Goal: Transaction & Acquisition: Subscribe to service/newsletter

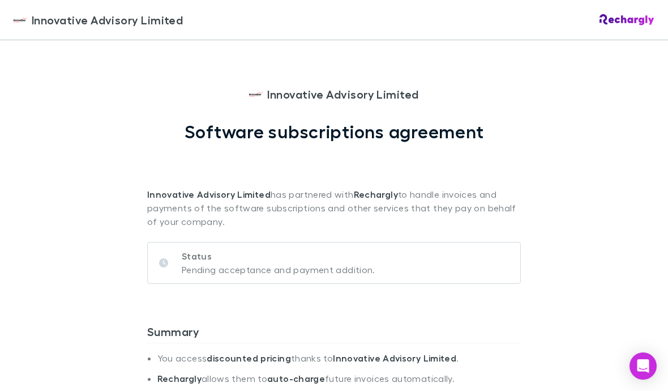
click at [175, 263] on div "Status Pending acceptance and payment addition." at bounding box center [271, 262] width 207 height 27
click at [170, 265] on div "Status Pending acceptance and payment addition." at bounding box center [271, 262] width 207 height 27
click at [175, 267] on div "Status Pending acceptance and payment addition." at bounding box center [271, 262] width 207 height 27
click at [175, 266] on div "Status Pending acceptance and payment addition." at bounding box center [271, 262] width 207 height 27
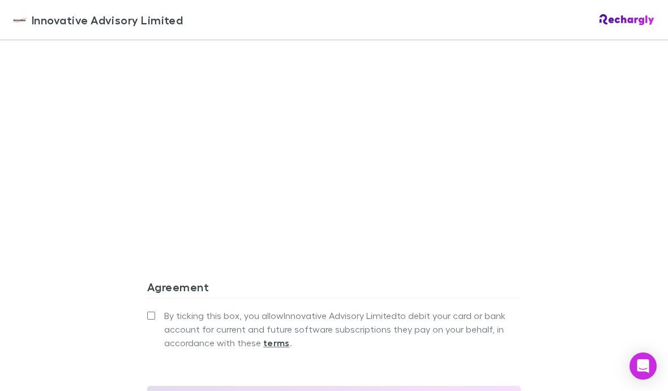
scroll to position [929, 0]
click at [275, 348] on strong "terms" at bounding box center [276, 343] width 27 height 11
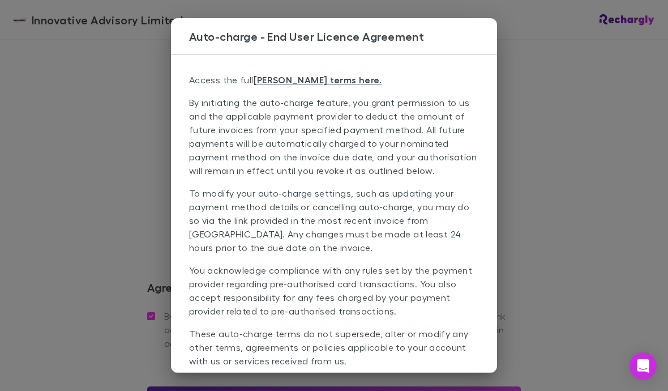
scroll to position [0, 0]
click at [652, 117] on div "Auto-charge - End User Licence Agreement Access the full EULA terms here. By in…" at bounding box center [334, 195] width 668 height 391
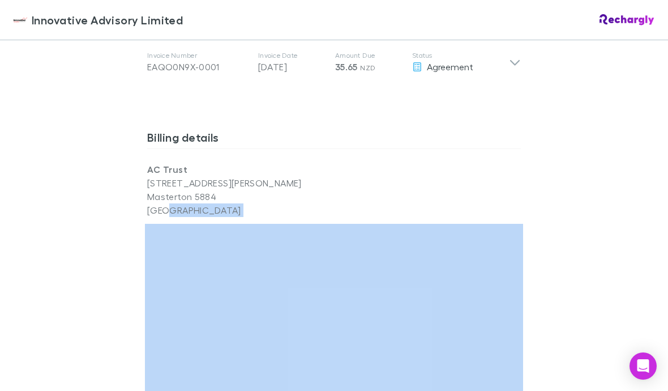
scroll to position [673, 0]
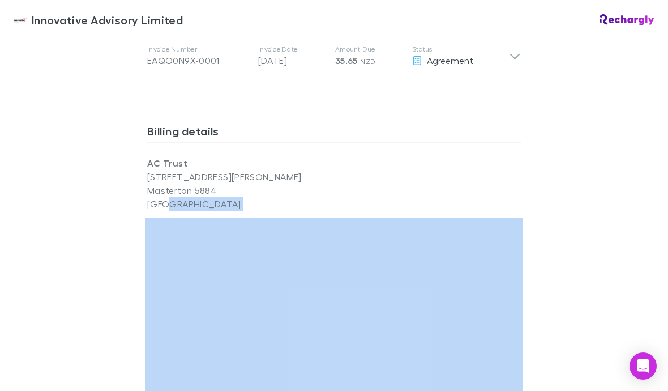
click at [46, 105] on div "Innovative Advisory Limited Innovative Advisory Limited Software subscriptions …" at bounding box center [334, 195] width 668 height 391
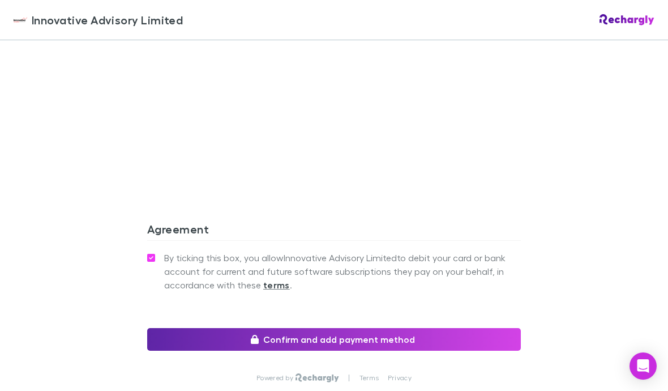
scroll to position [988, 0]
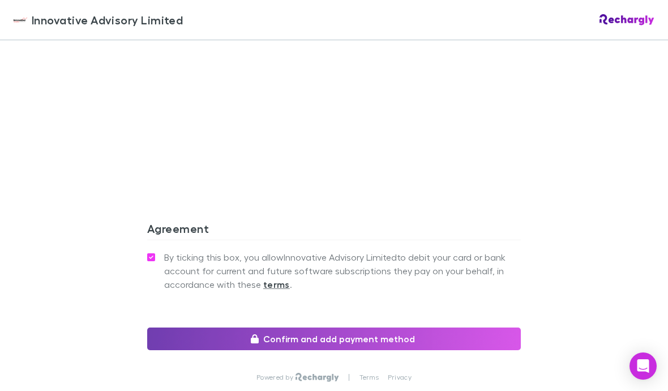
click at [379, 340] on button "Confirm and add payment method" at bounding box center [334, 338] width 374 height 23
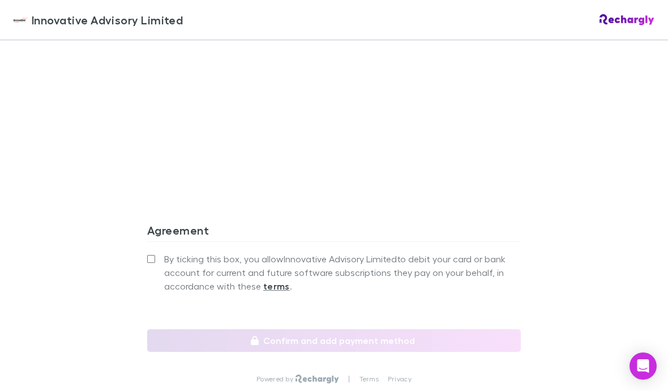
scroll to position [988, 0]
click at [112, 278] on div "Innovative Advisory Limited Innovative Advisory Limited Software subscriptions …" at bounding box center [334, 195] width 668 height 391
click at [163, 265] on label "By ticking this box, you allow Innovative Advisory Limited to debit your card o…" at bounding box center [334, 270] width 374 height 41
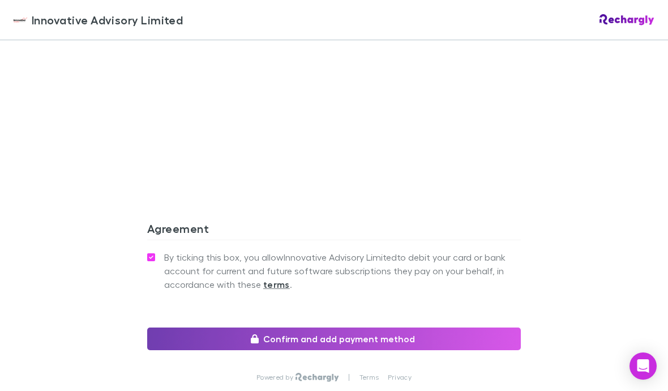
click at [207, 329] on button "Confirm and add payment method" at bounding box center [334, 338] width 374 height 23
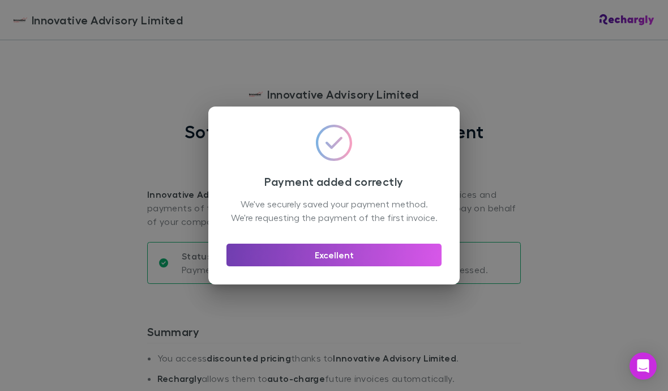
click at [347, 265] on button "Excellent" at bounding box center [334, 255] width 215 height 23
